Goal: Transaction & Acquisition: Purchase product/service

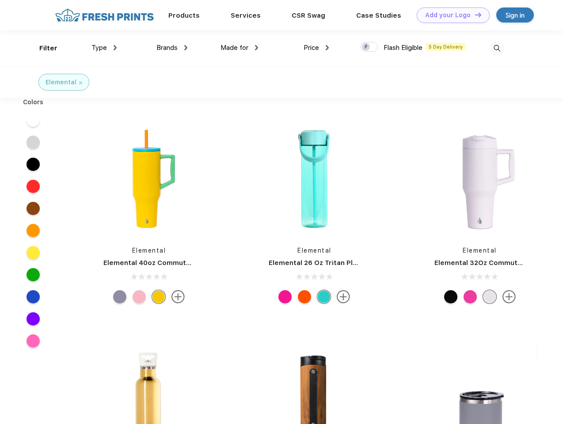
click at [450, 15] on link "Add your Logo Design Tool" at bounding box center [453, 15] width 73 height 15
click at [0, 0] on div "Design Tool" at bounding box center [0, 0] width 0 height 0
click at [474, 15] on link "Add your Logo Design Tool" at bounding box center [453, 15] width 73 height 15
click at [42, 48] on div "Filter" at bounding box center [48, 48] width 18 height 10
click at [104, 48] on span "Type" at bounding box center [99, 48] width 15 height 8
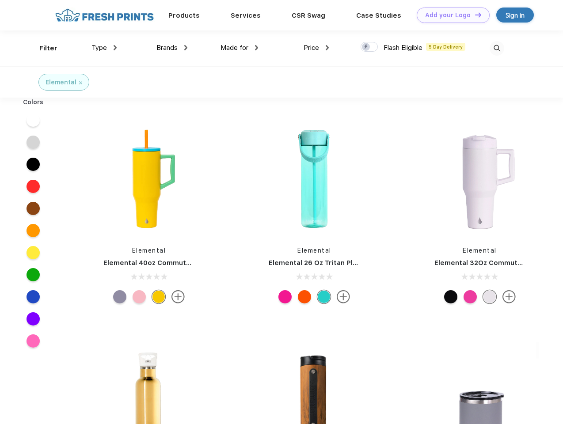
click at [172, 48] on span "Brands" at bounding box center [167, 48] width 21 height 8
click at [240, 48] on span "Made for" at bounding box center [235, 48] width 28 height 8
click at [317, 48] on span "Price" at bounding box center [311, 48] width 15 height 8
click at [370, 47] on div at bounding box center [369, 47] width 17 height 10
click at [367, 47] on input "checkbox" at bounding box center [364, 45] width 6 height 6
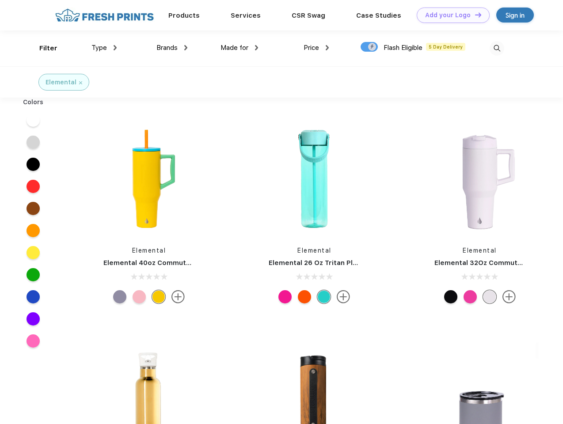
click at [497, 48] on img at bounding box center [497, 48] width 15 height 15
